Goal: Transaction & Acquisition: Purchase product/service

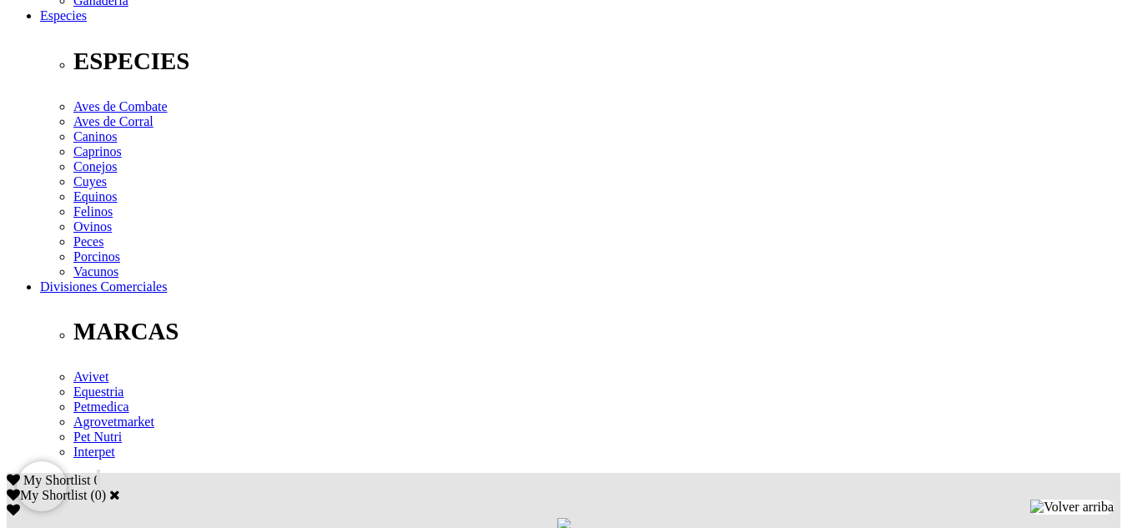
scroll to position [698, 0]
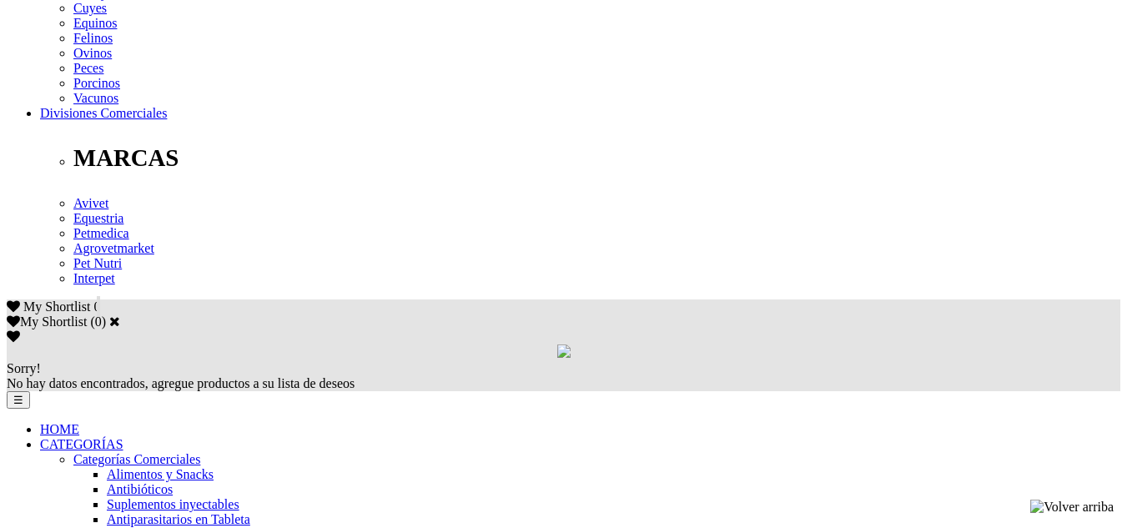
scroll to position [809, 0]
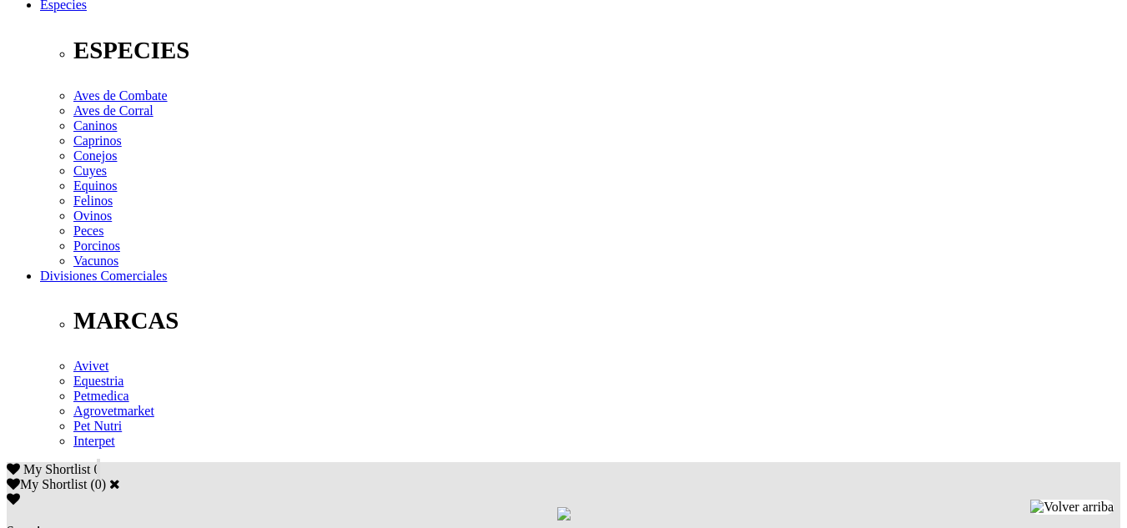
scroll to position [653, 0]
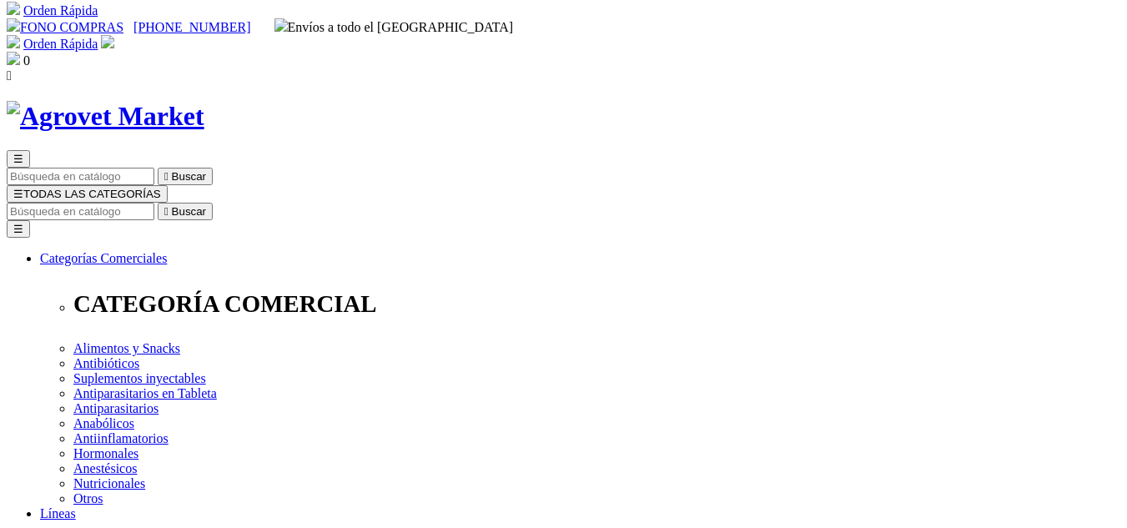
scroll to position [0, 0]
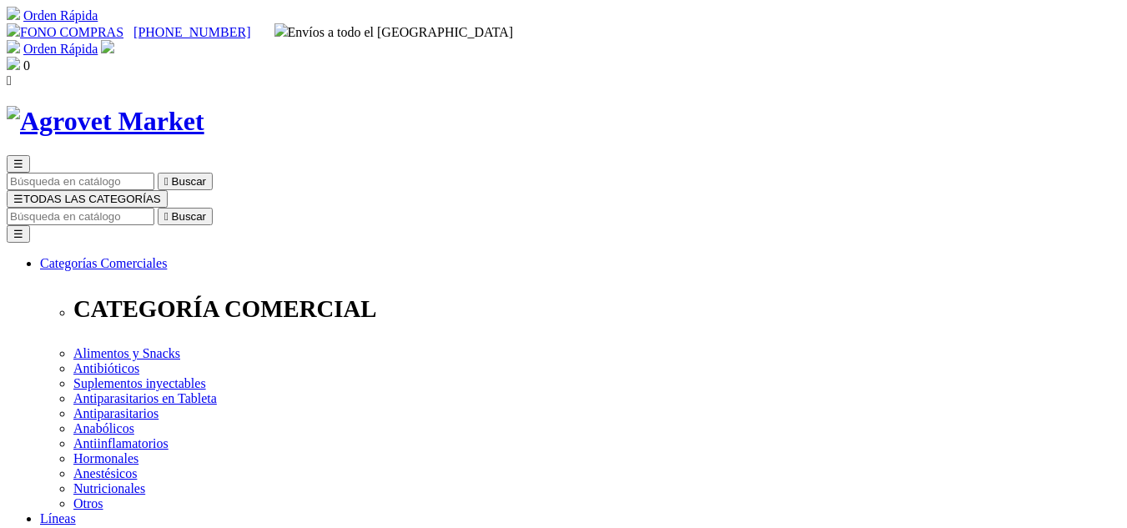
drag, startPoint x: 728, startPoint y: 246, endPoint x: 662, endPoint y: 261, distance: 68.4
click at [154, 208] on input "Buscar" at bounding box center [81, 217] width 148 height 18
type input "salaris"
click at [486, 208] on button " Buscar" at bounding box center [513, 217] width 55 height 18
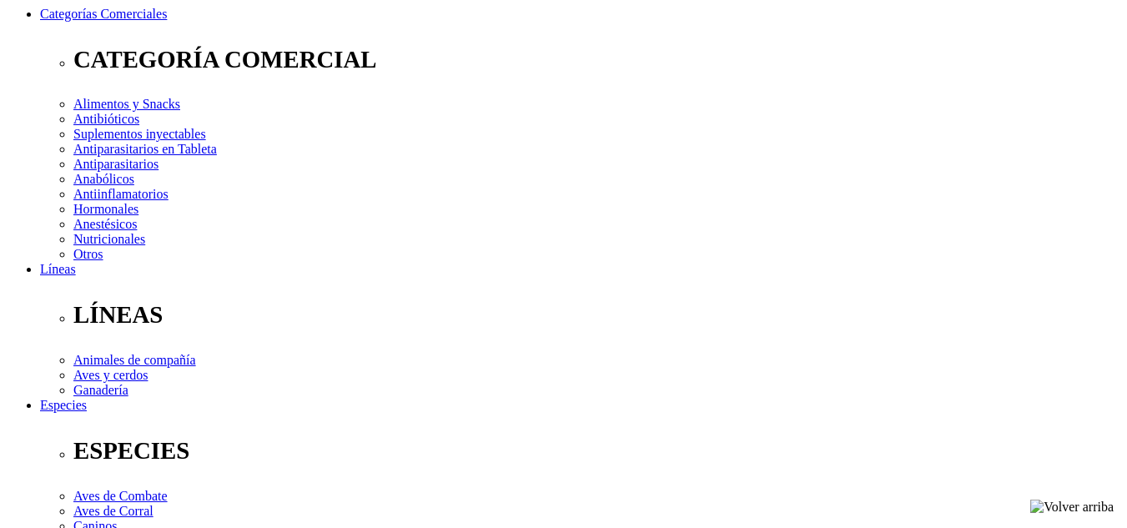
scroll to position [250, 0]
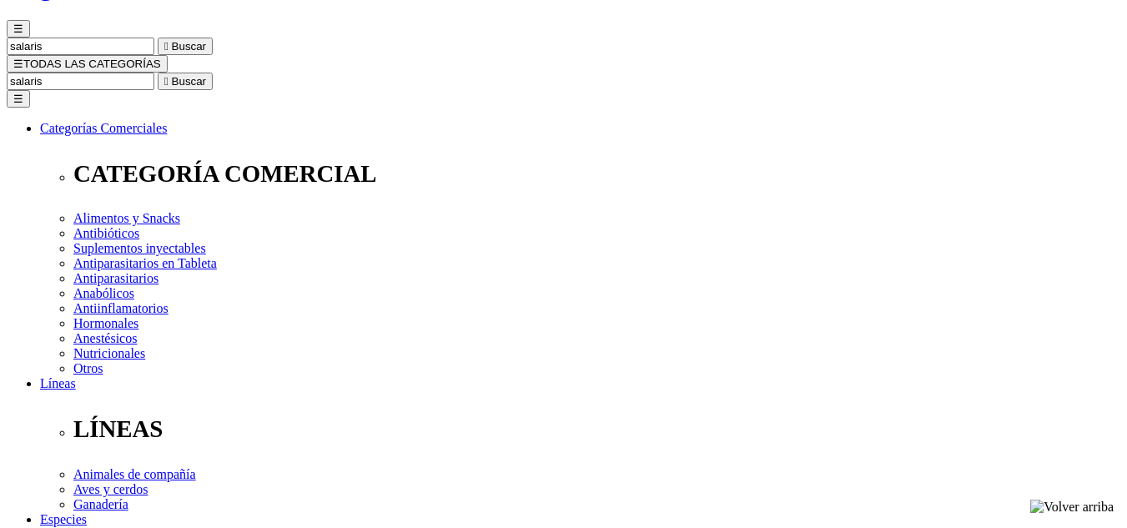
scroll to position [189, 0]
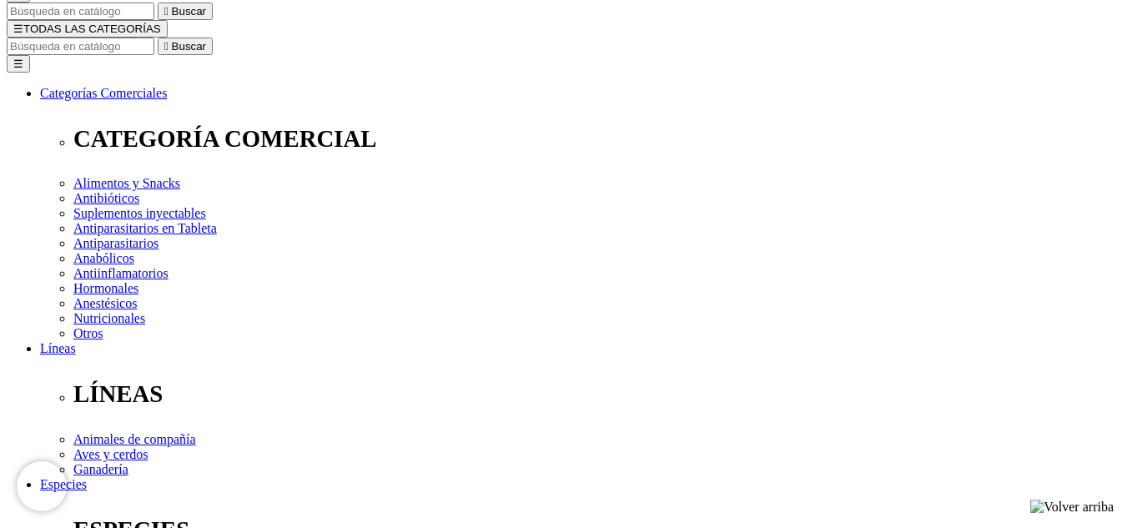
scroll to position [175, 0]
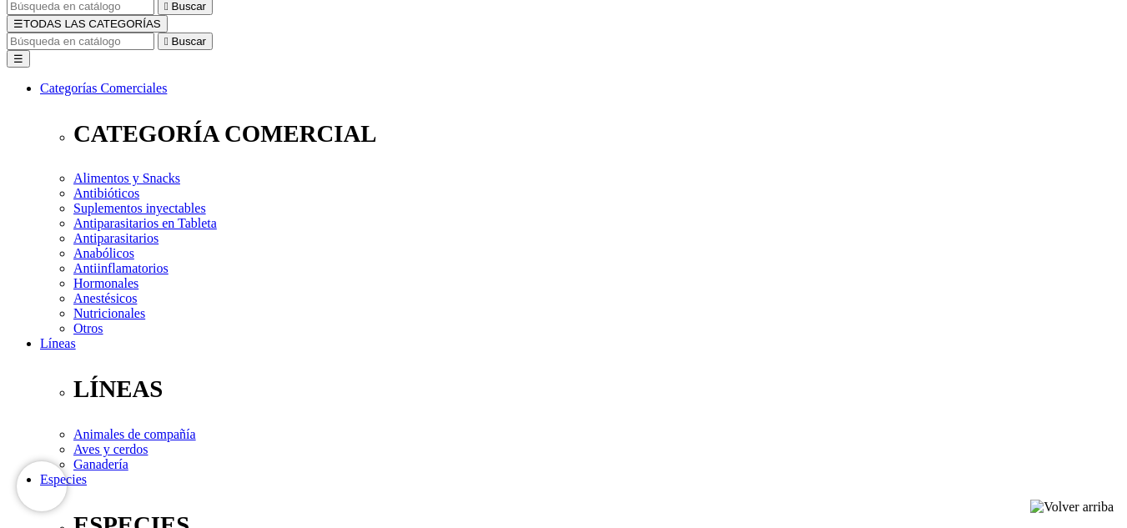
select select "373"
select select "374"
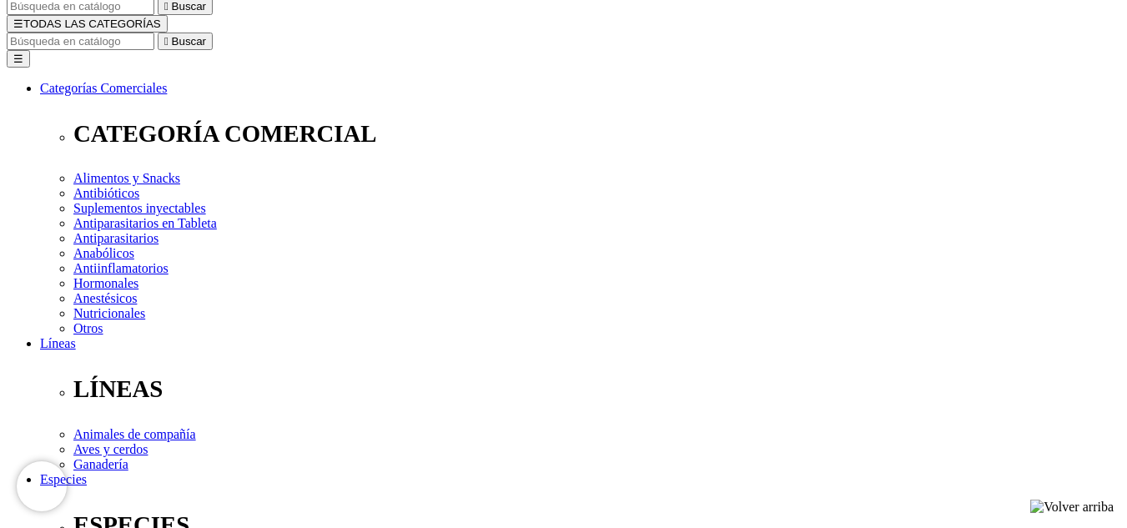
select select "373"
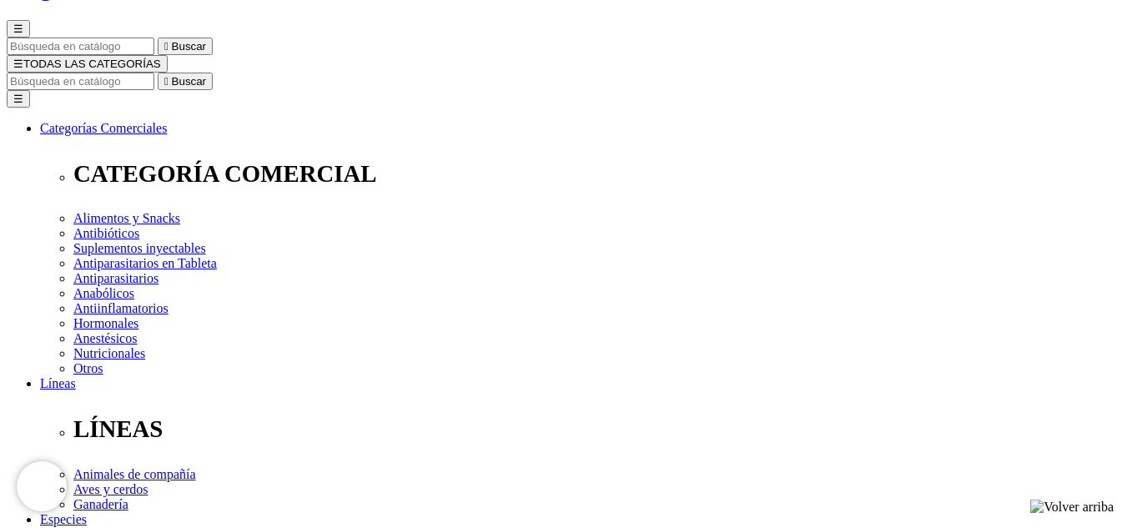
scroll to position [223, 0]
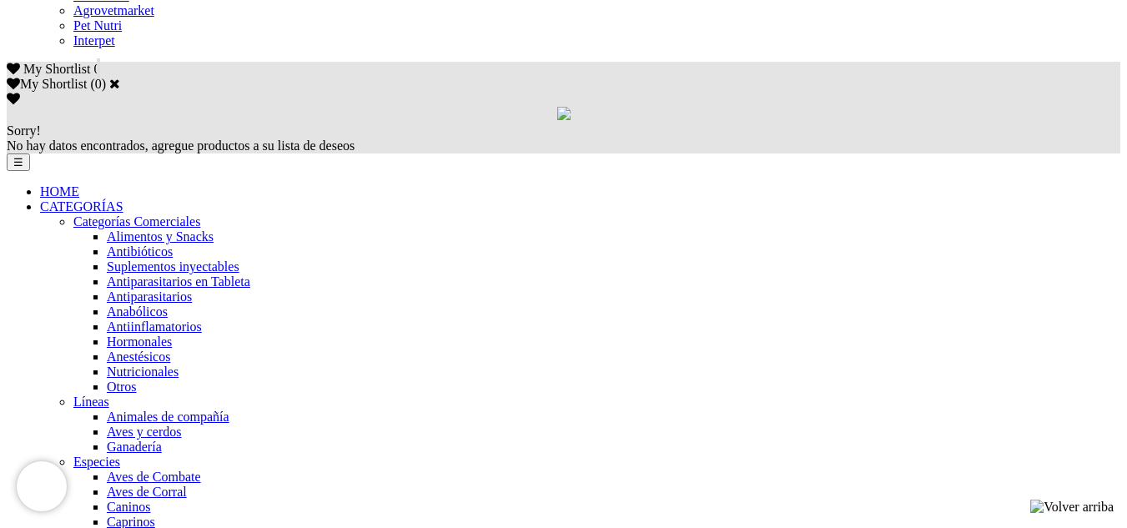
scroll to position [1057, 0]
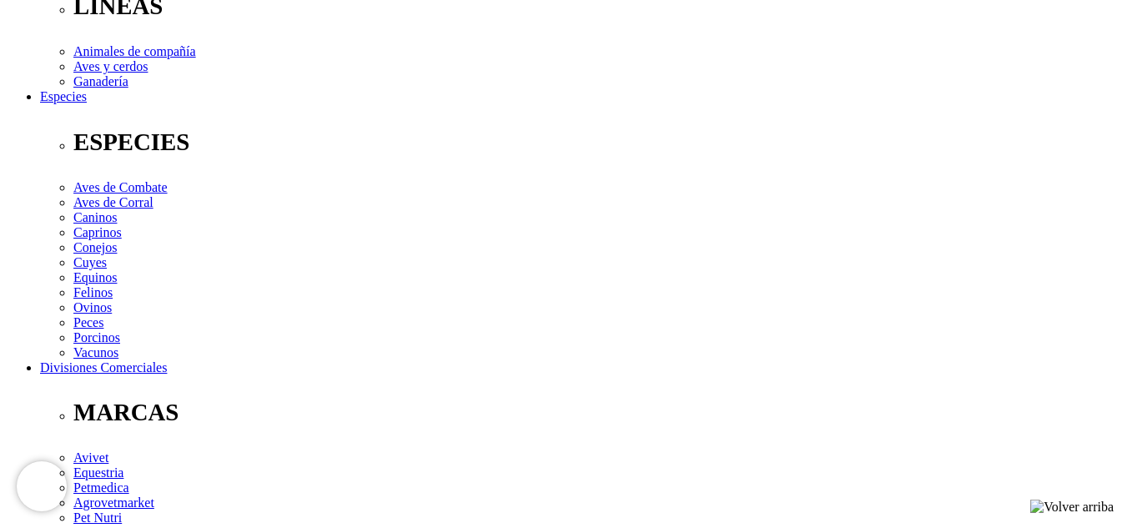
scroll to position [620, 0]
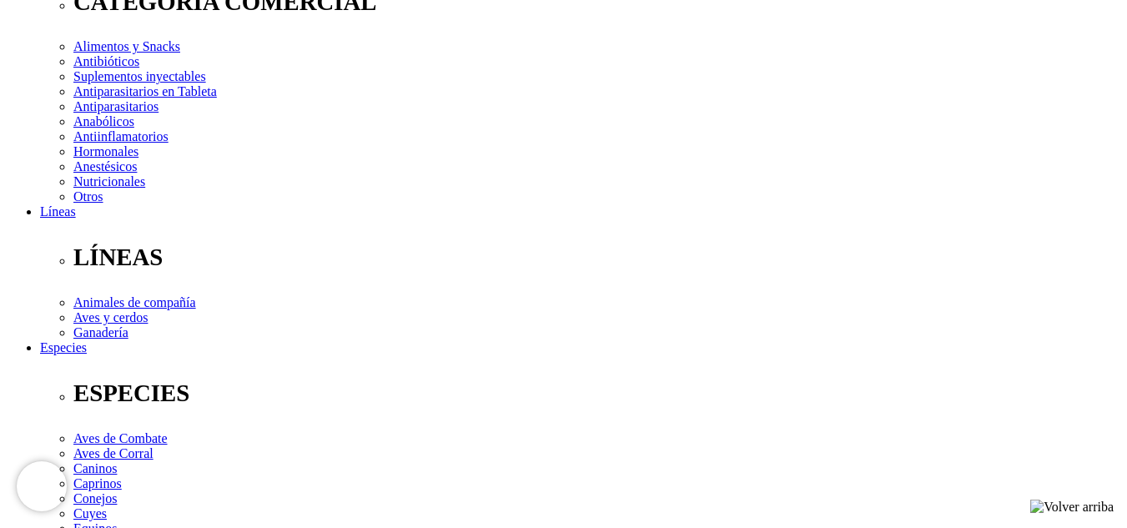
scroll to position [331, 0]
